Goal: Transaction & Acquisition: Book appointment/travel/reservation

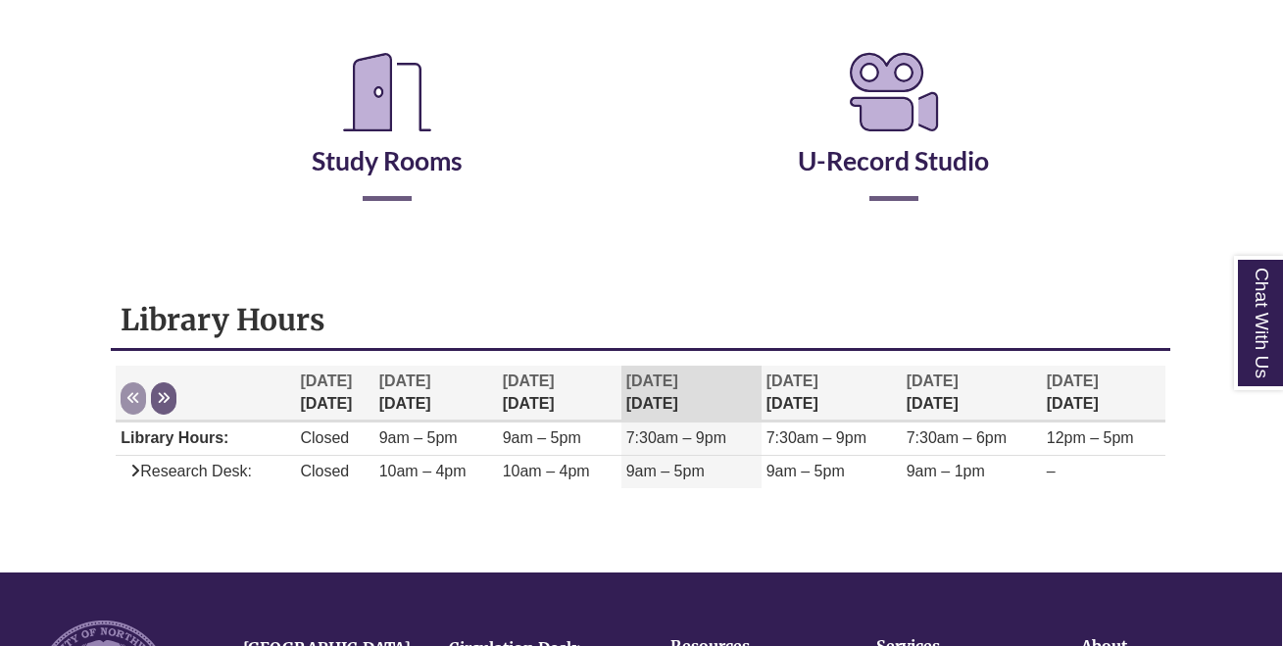
scroll to position [349, 1]
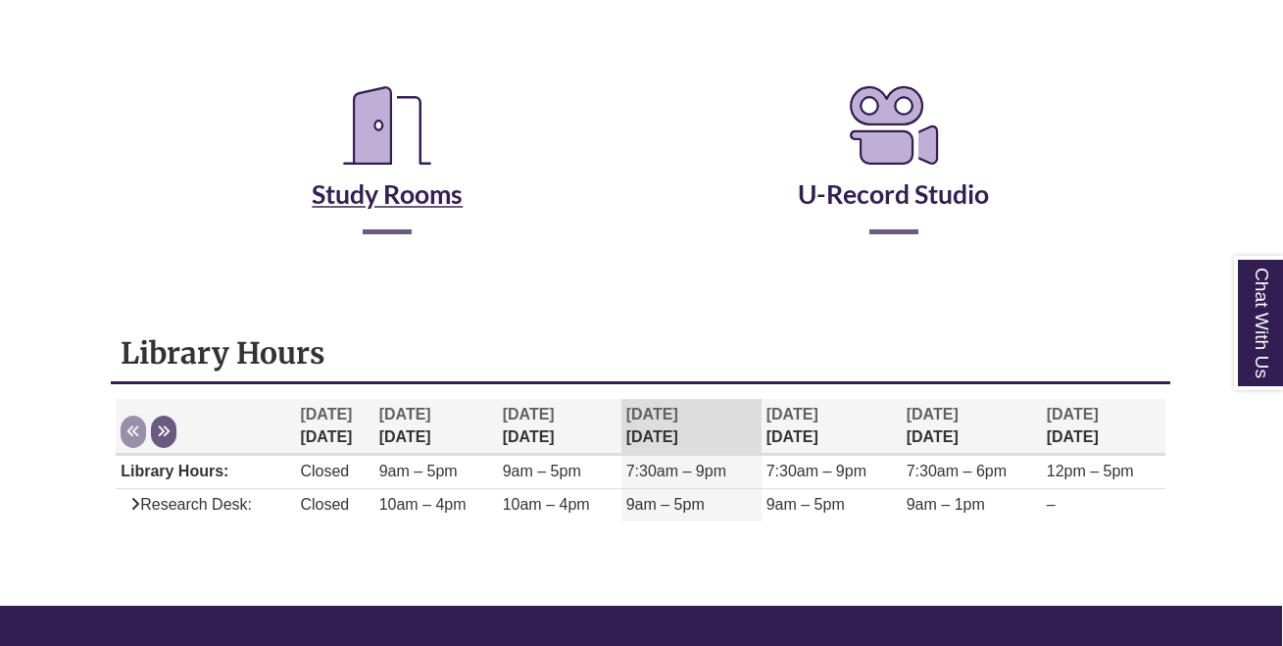
click at [396, 202] on link "Study Rooms" at bounding box center [387, 169] width 151 height 80
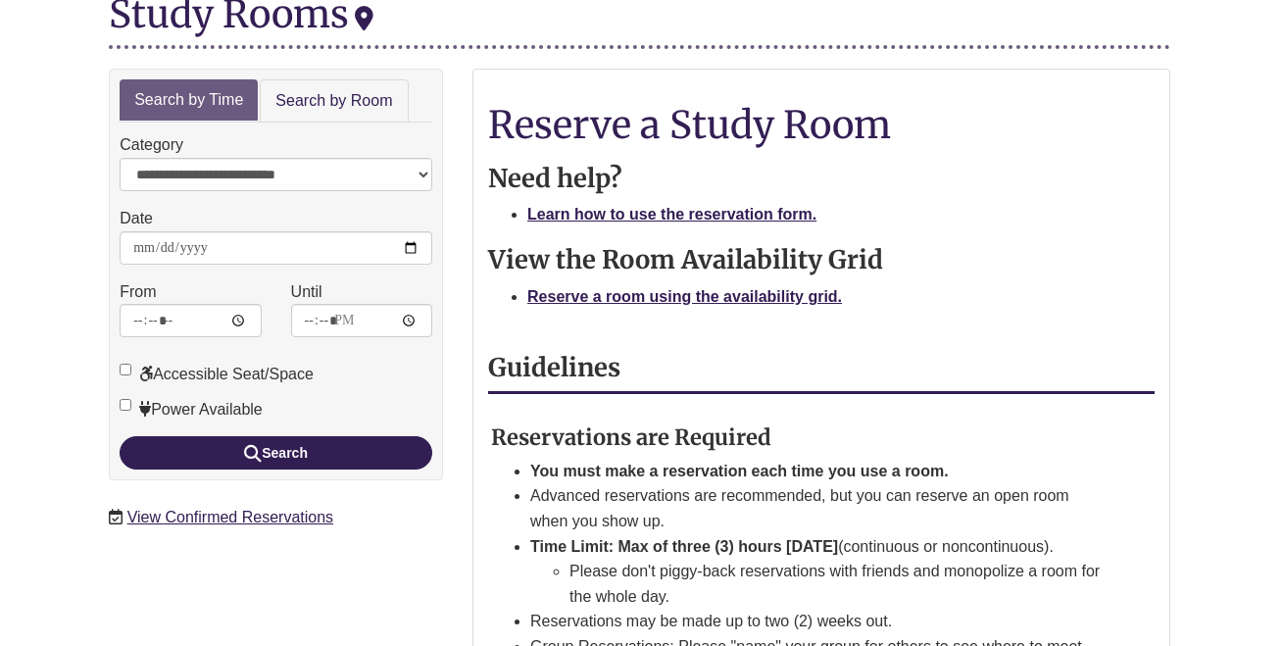
scroll to position [273, 2]
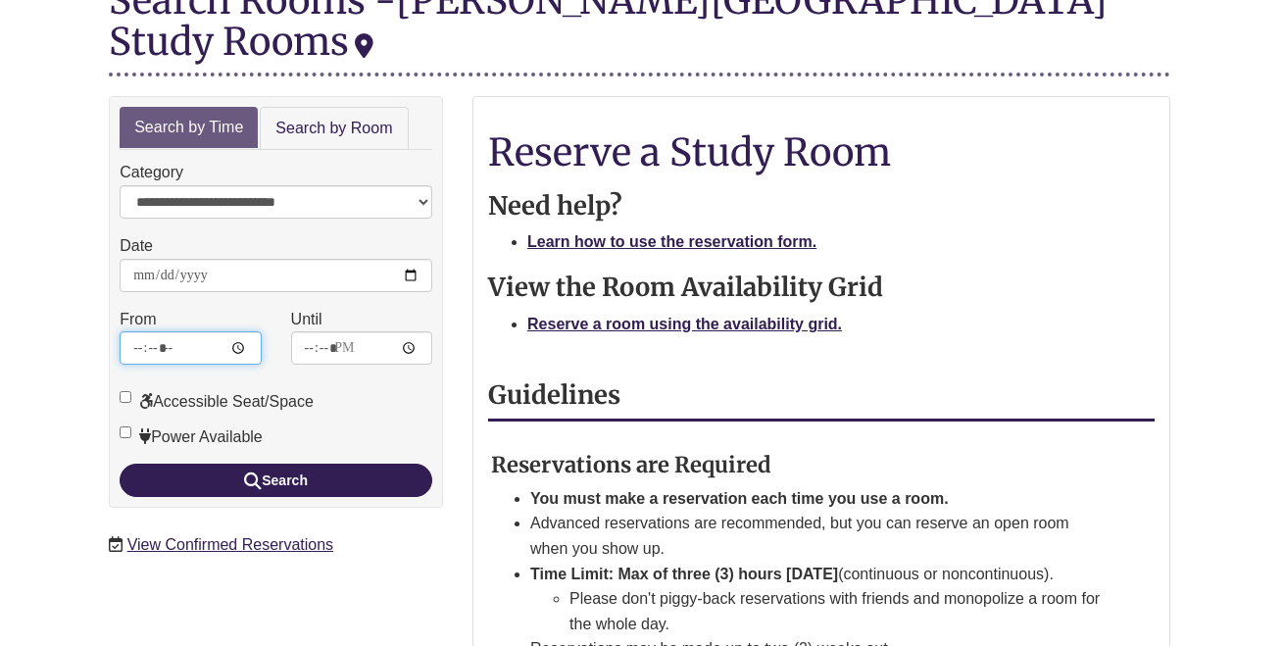
click at [222, 331] on input "*****" at bounding box center [190, 347] width 141 height 33
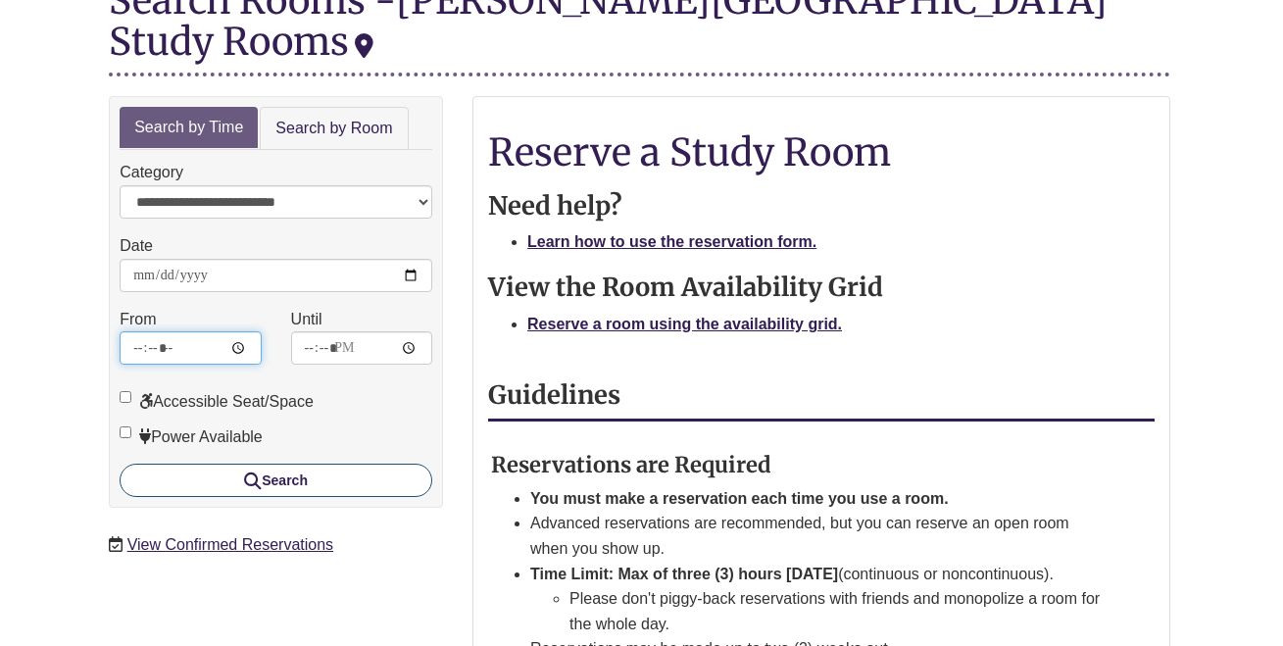
type input "*****"
click at [244, 464] on button "Search" at bounding box center [276, 480] width 313 height 33
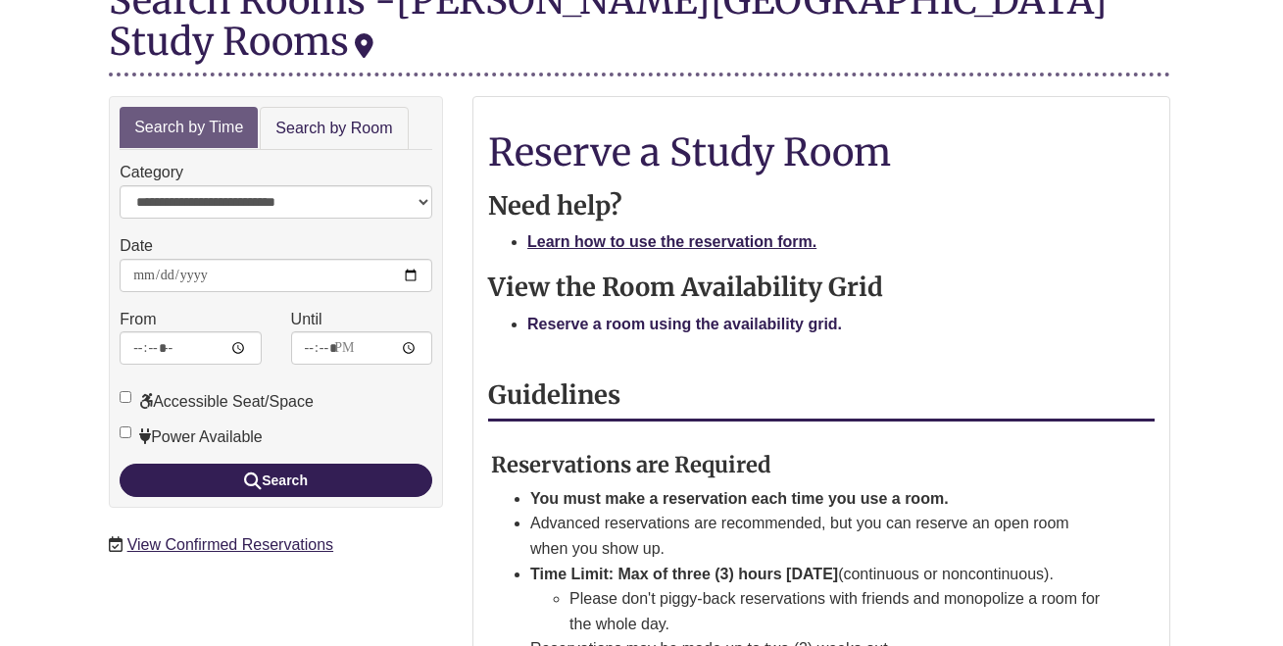
click at [660, 316] on strong "Reserve a room using the availability grid." at bounding box center [684, 324] width 315 height 17
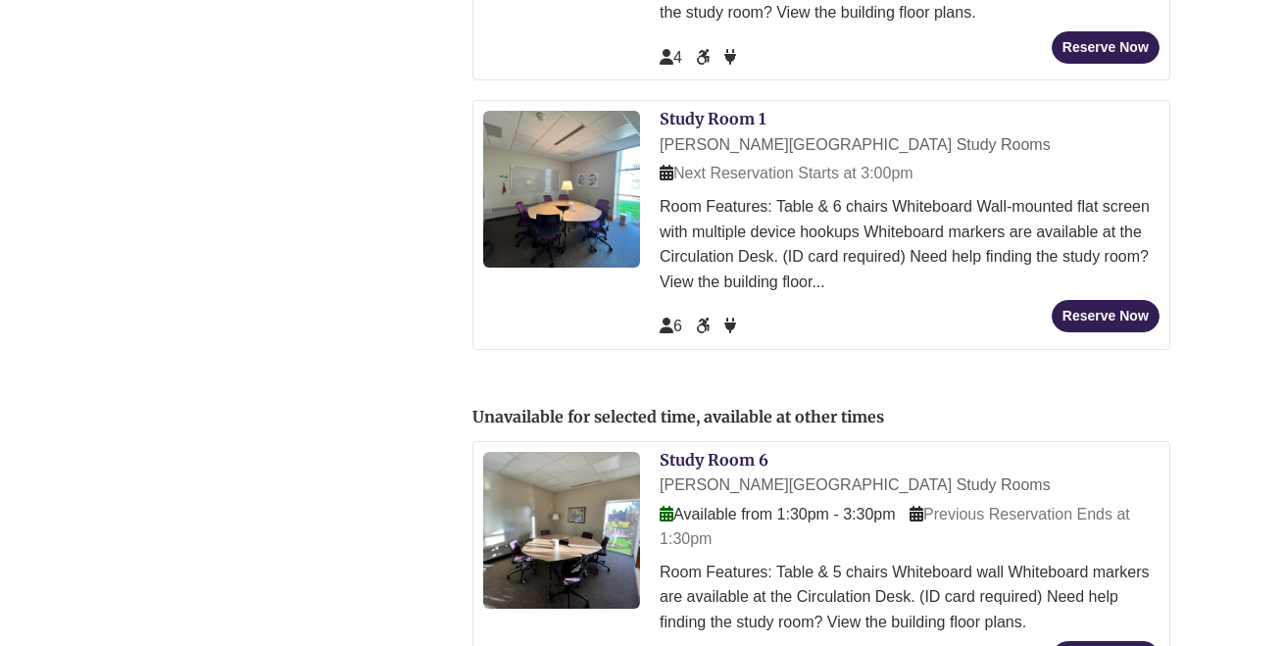
scroll to position [1075, 2]
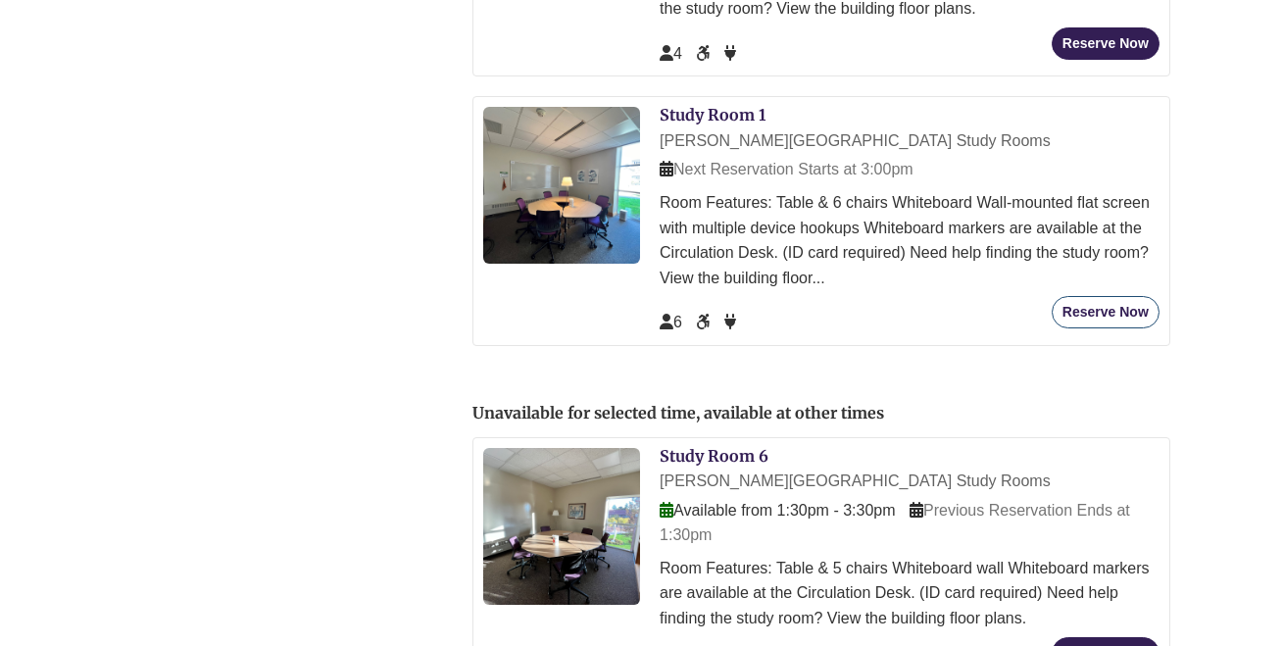
click at [1102, 296] on button "Reserve Now" at bounding box center [1106, 312] width 108 height 32
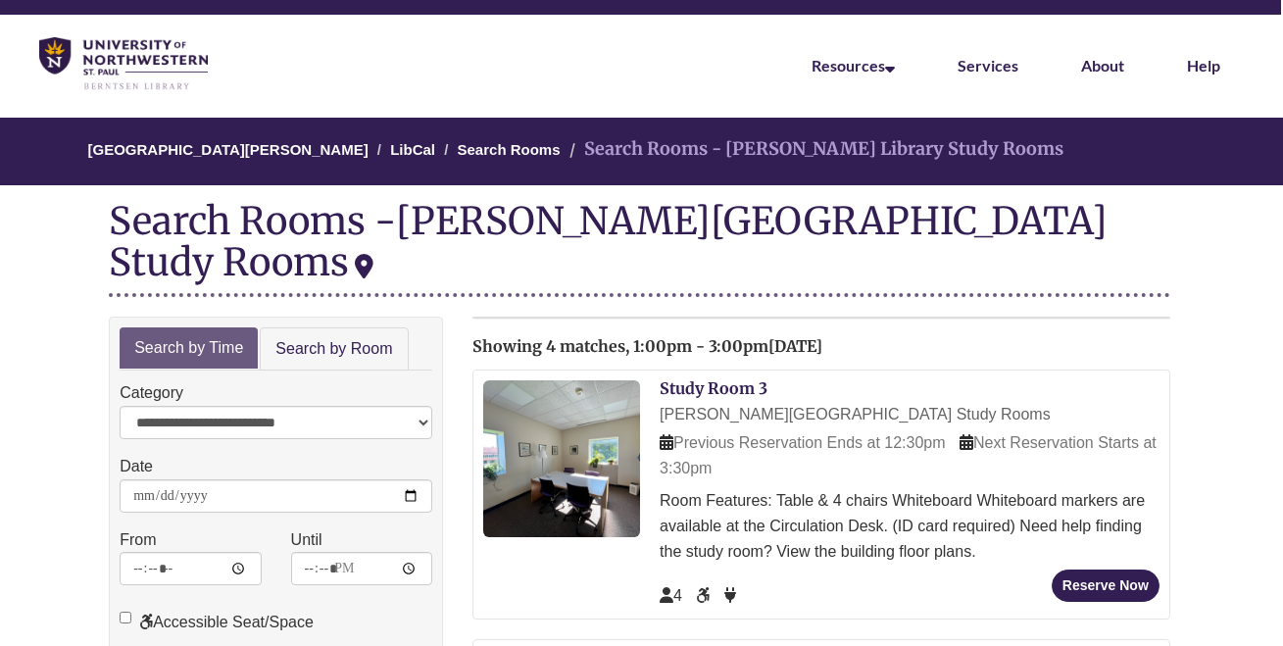
scroll to position [58, 2]
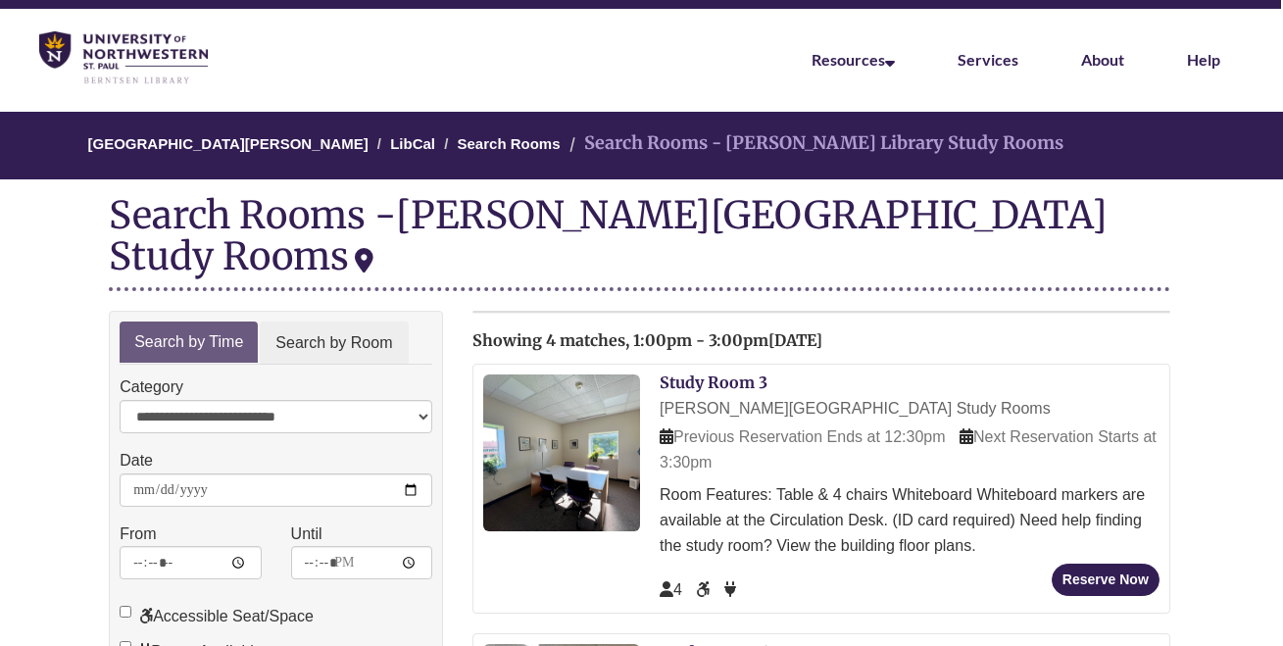
click at [362, 322] on link "Search by Room" at bounding box center [334, 344] width 148 height 44
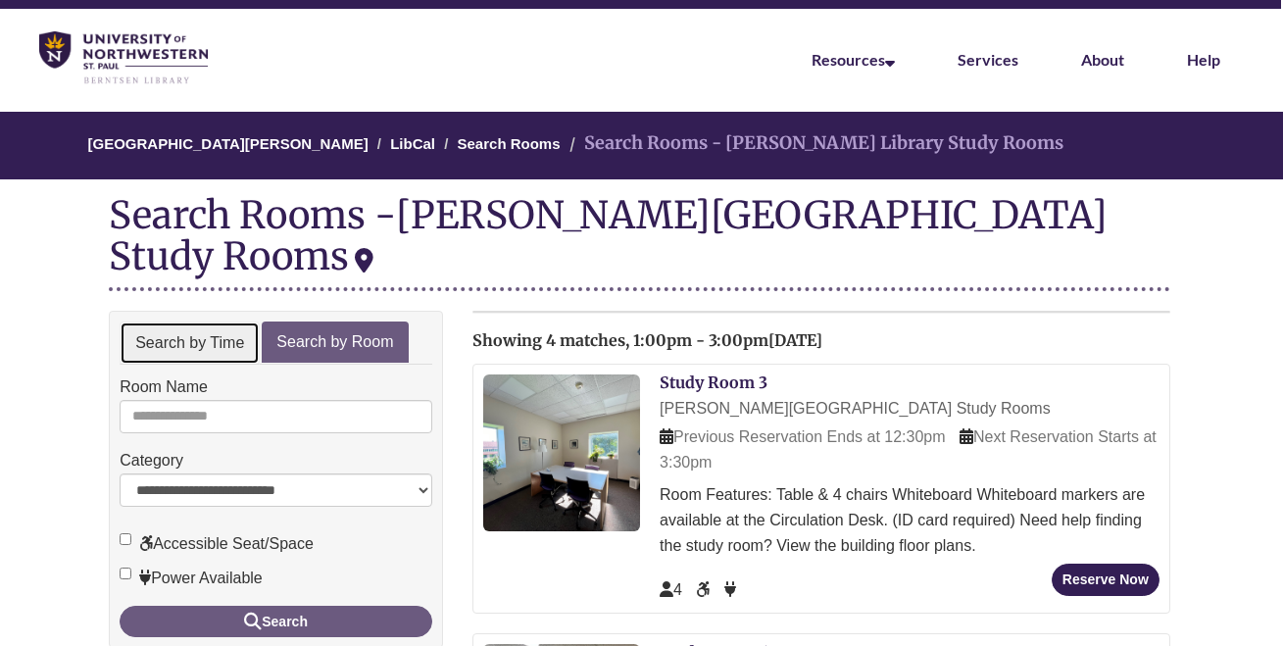
click at [208, 322] on link "Search by Time" at bounding box center [190, 344] width 140 height 44
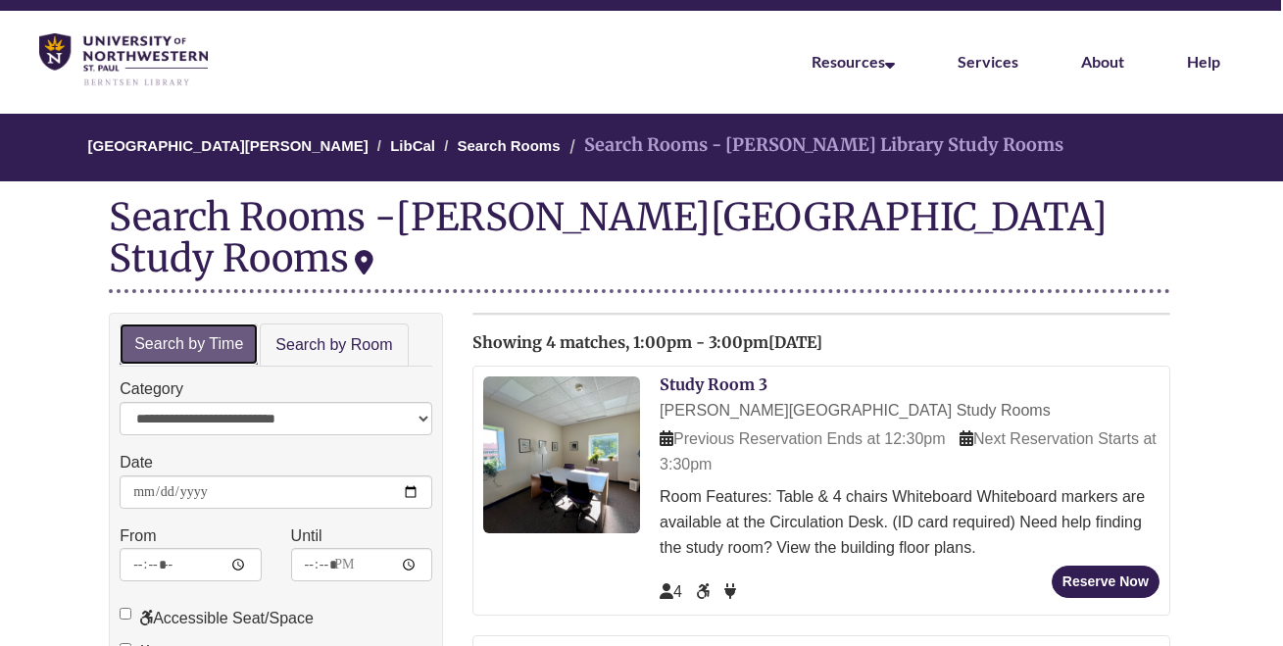
scroll to position [55, 2]
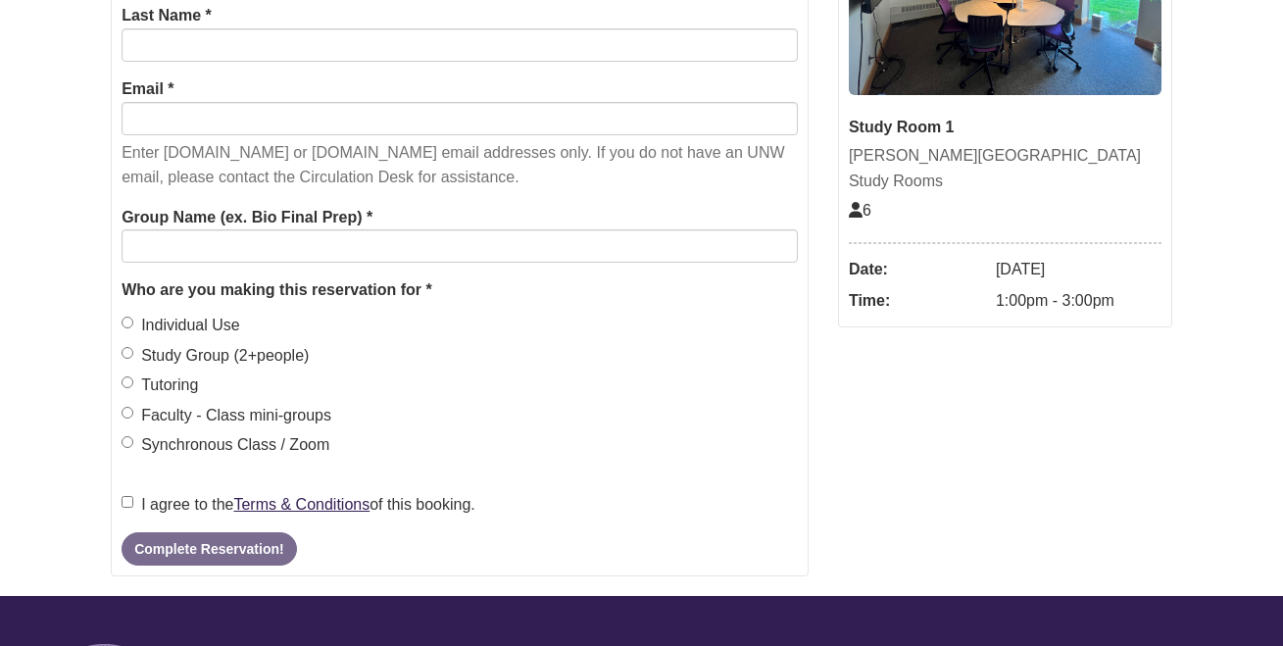
scroll to position [502, 0]
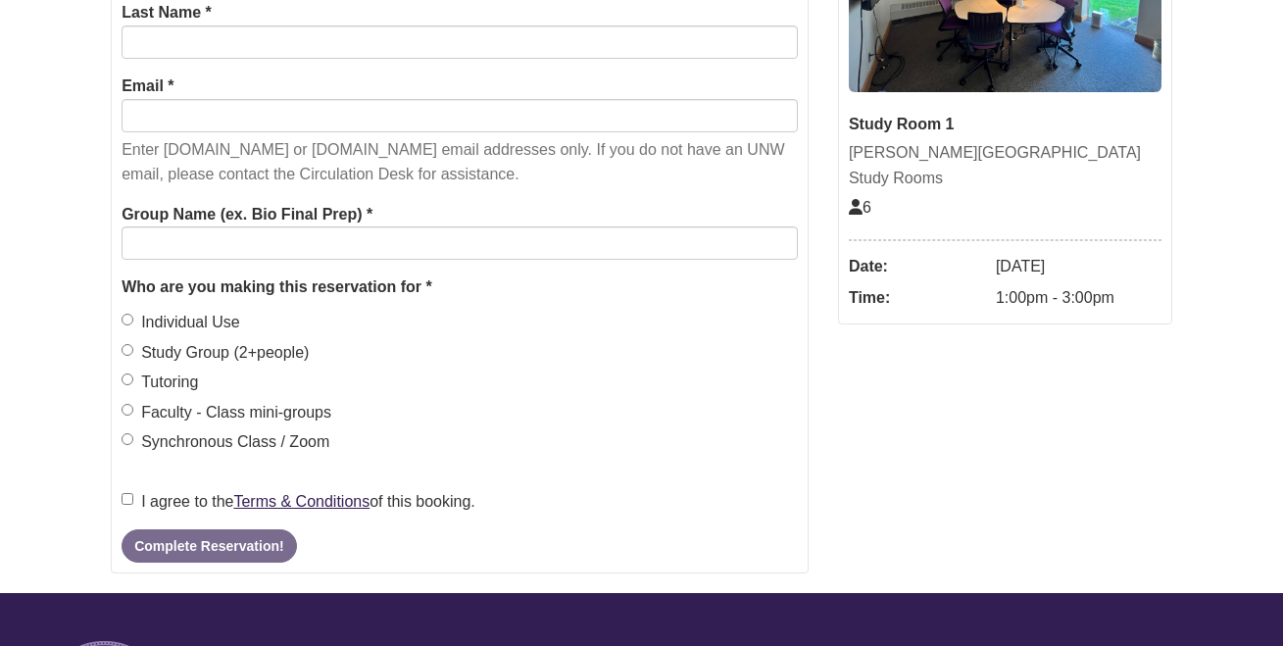
click at [207, 314] on label "Individual Use" at bounding box center [181, 322] width 119 height 25
click at [210, 340] on label "Study Group (2+people)" at bounding box center [215, 352] width 187 height 25
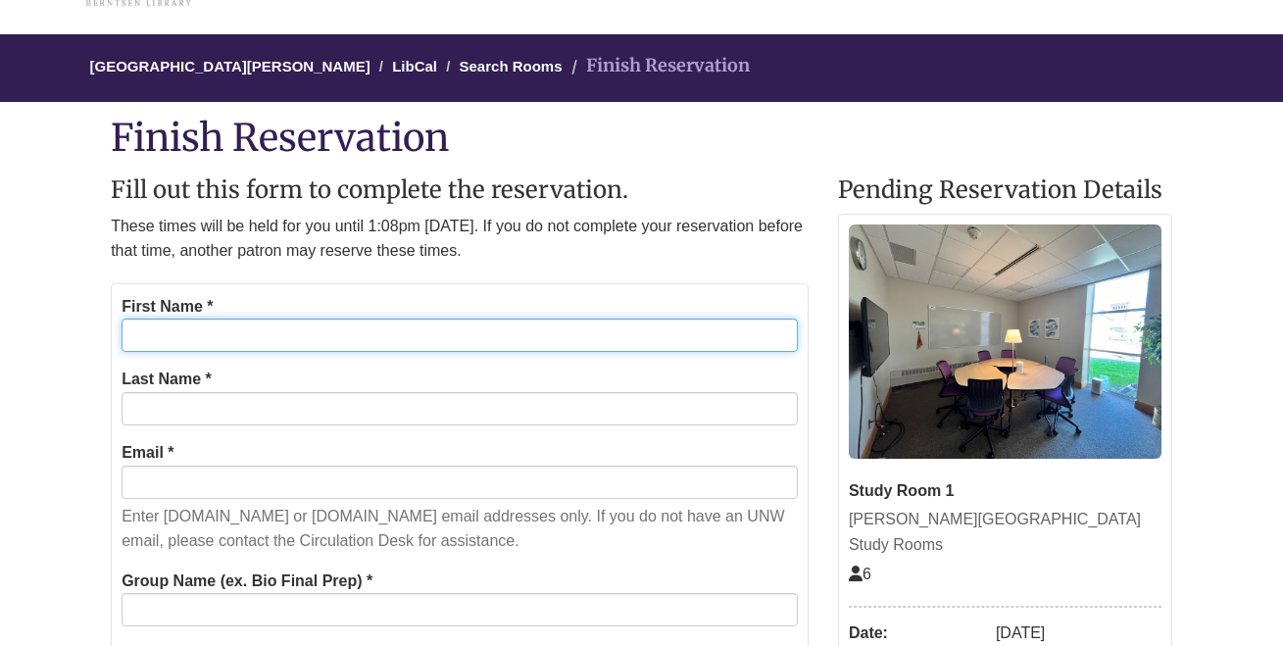
scroll to position [135, 2]
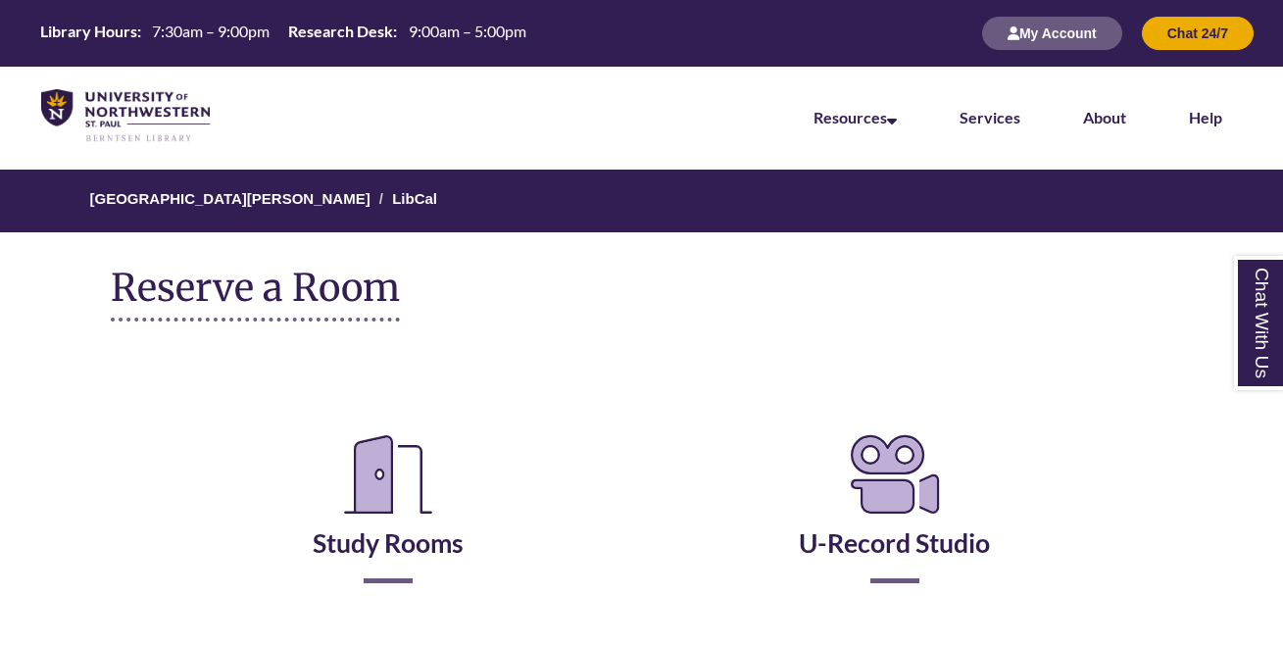
scroll to position [349, 1]
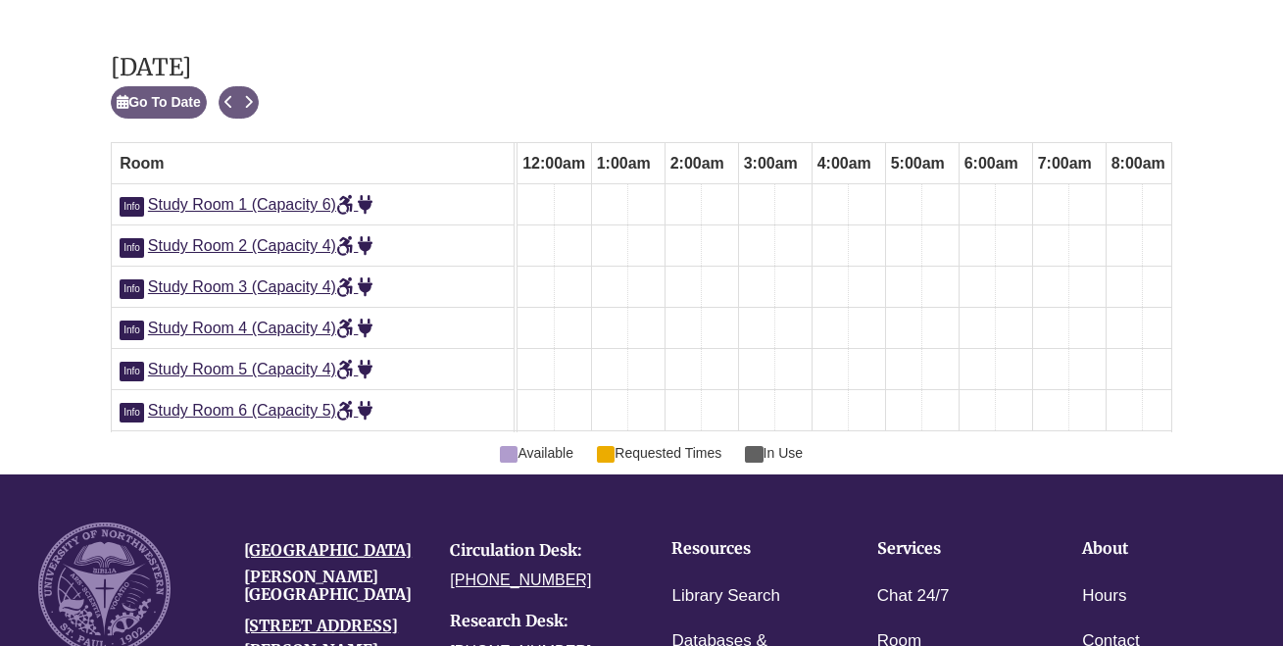
scroll to position [0, 883]
